Goal: Task Accomplishment & Management: Complete application form

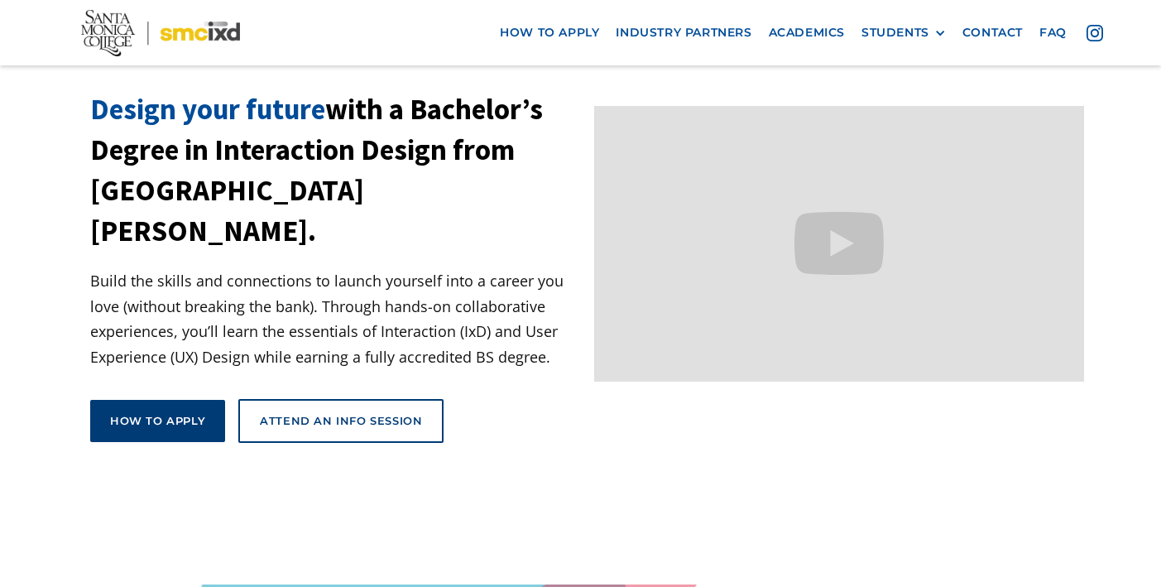
click at [197, 413] on div "How to apply" at bounding box center [157, 420] width 95 height 15
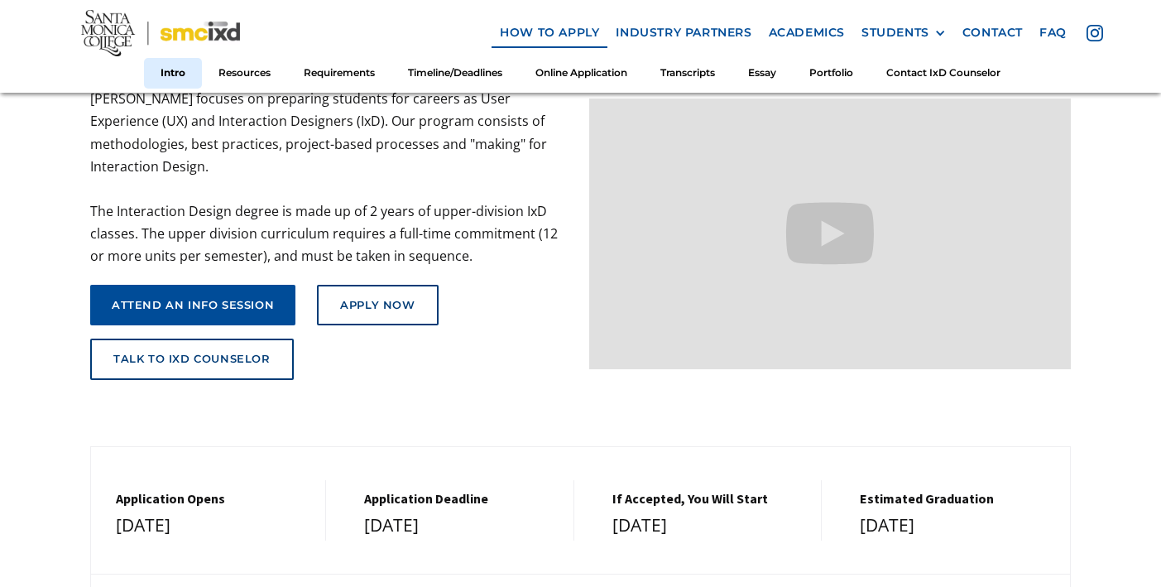
scroll to position [223, 0]
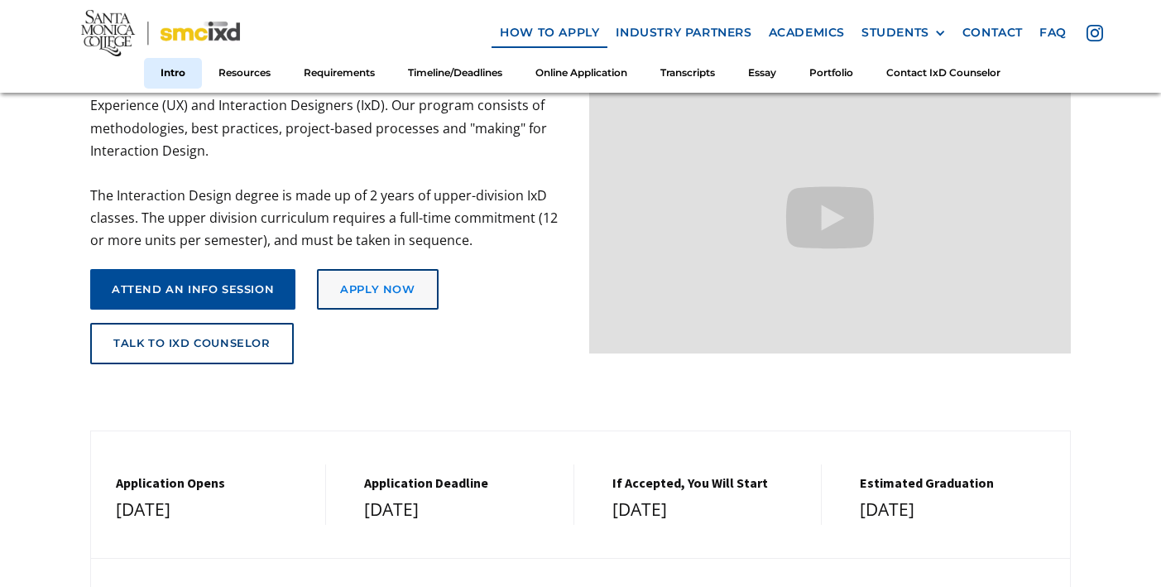
click at [407, 275] on link "Apply Now" at bounding box center [377, 289] width 121 height 41
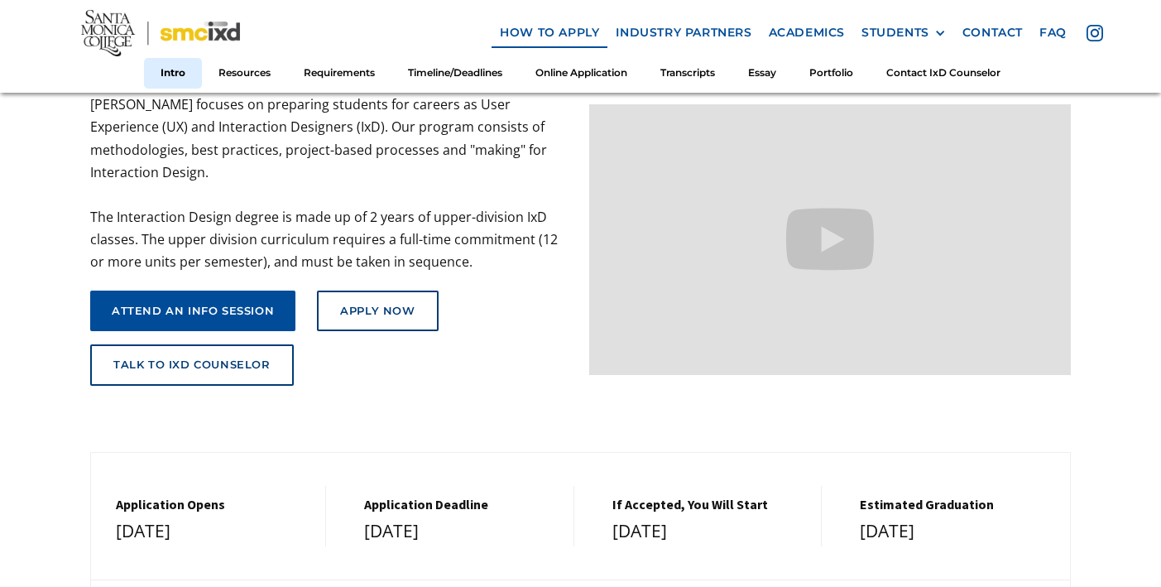
scroll to position [0, 0]
